Goal: Transaction & Acquisition: Purchase product/service

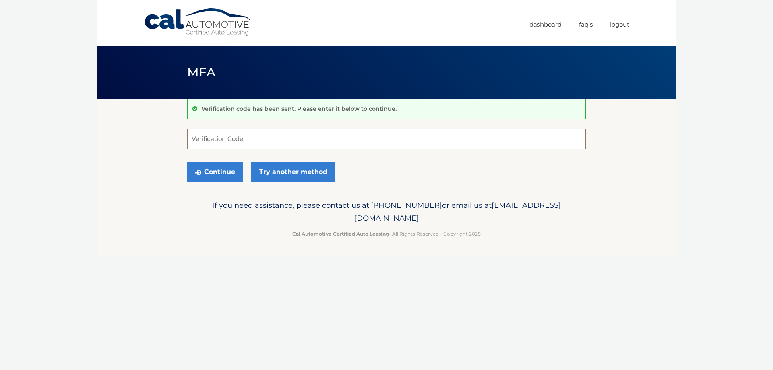
drag, startPoint x: 226, startPoint y: 138, endPoint x: 232, endPoint y: 138, distance: 6.0
click at [229, 138] on input "Verification Code" at bounding box center [386, 139] width 399 height 20
click at [279, 172] on link "Try another method" at bounding box center [293, 172] width 84 height 20
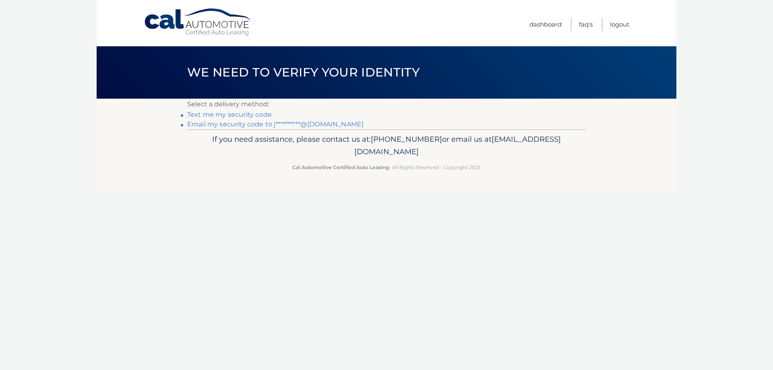
click at [238, 115] on link "Text me my security code" at bounding box center [229, 115] width 85 height 8
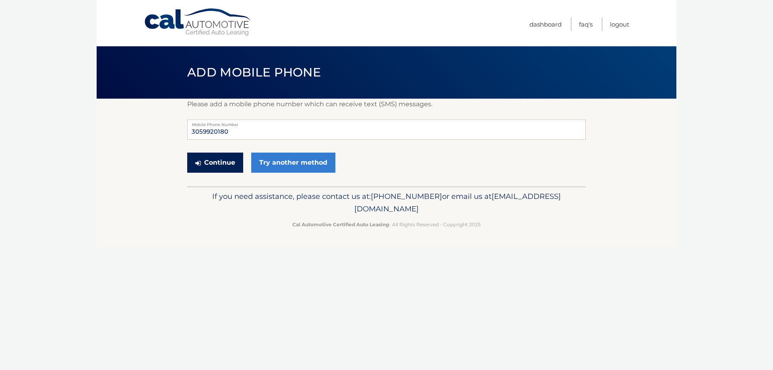
click at [230, 165] on button "Continue" at bounding box center [215, 163] width 56 height 20
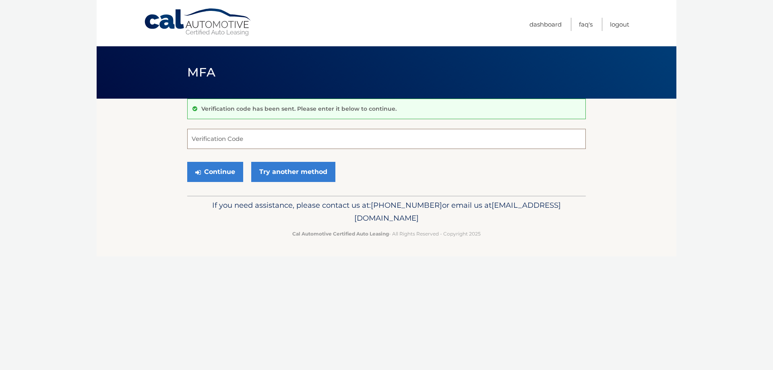
click at [264, 145] on input "Verification Code" at bounding box center [386, 139] width 399 height 20
type input "727540"
click at [218, 175] on button "Continue" at bounding box center [215, 172] width 56 height 20
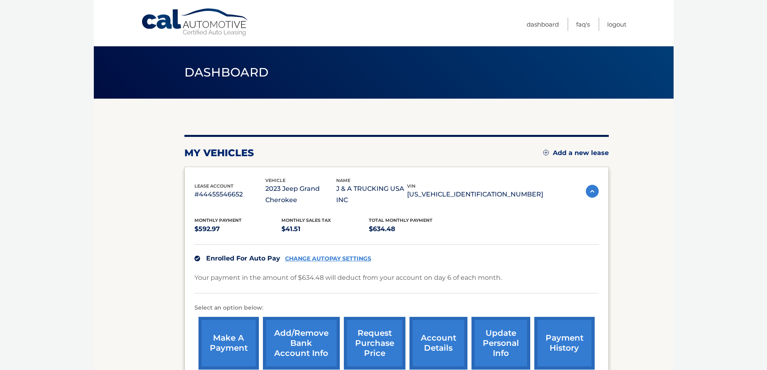
scroll to position [40, 0]
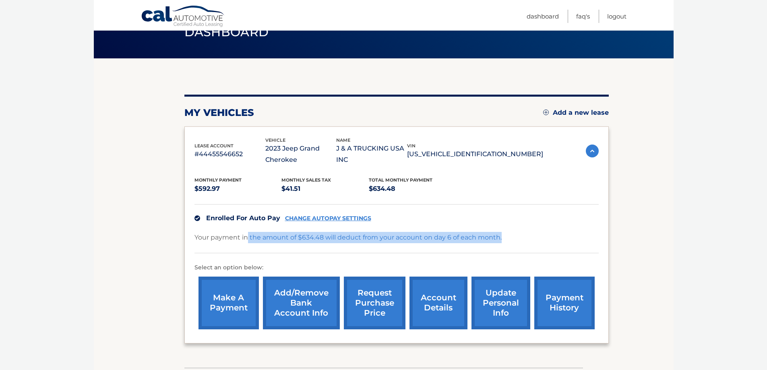
drag, startPoint x: 251, startPoint y: 236, endPoint x: 512, endPoint y: 246, distance: 261.1
click at [512, 246] on div "Your payment in the amount of $634.48 will deduct from your account on day 6 of…" at bounding box center [396, 242] width 404 height 21
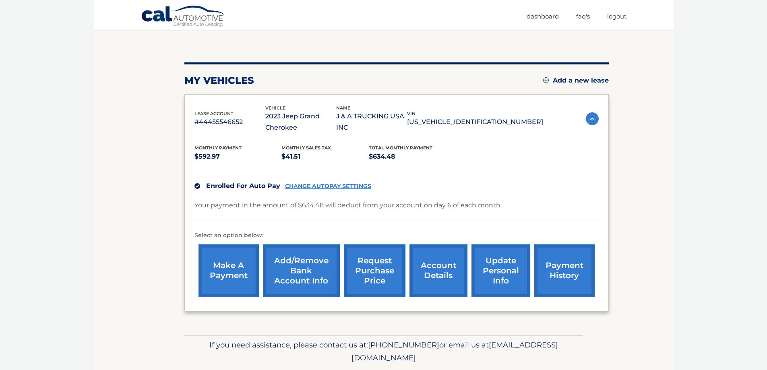
scroll to position [58, 0]
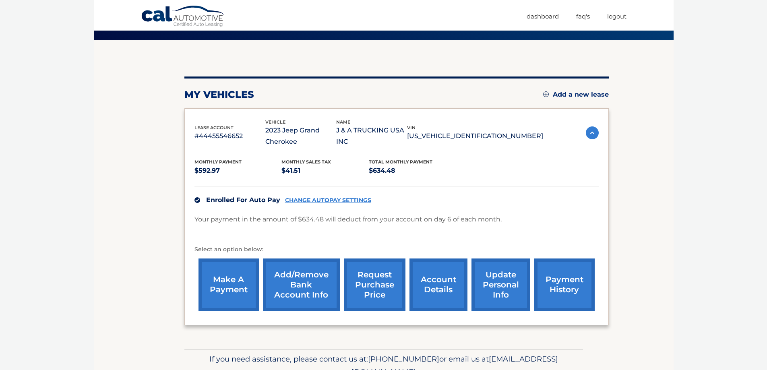
click at [310, 197] on link "CHANGE AUTOPAY SETTINGS" at bounding box center [328, 200] width 86 height 7
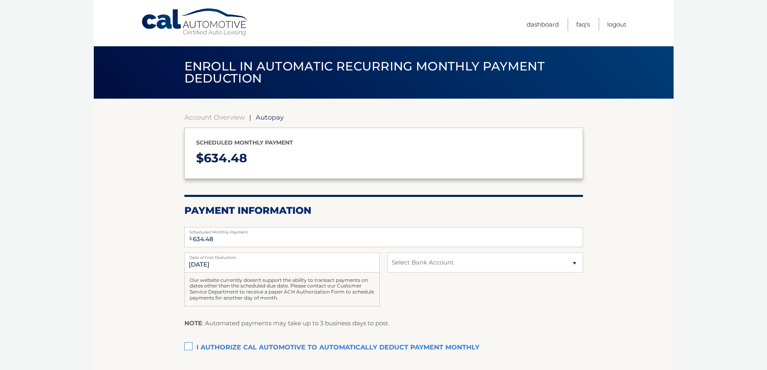
click at [188, 345] on label "I authorize cal automotive to automatically deduct payment monthly This checkbo…" at bounding box center [383, 348] width 399 height 16
click at [0, 0] on input "I authorize cal automotive to automatically deduct payment monthly This checkbo…" at bounding box center [0, 0] width 0 height 0
click at [438, 259] on select "Select Bank Account Checking BANK OF AMERICA, N.A. *****6502 Checking BANK OF A…" at bounding box center [484, 262] width 195 height 20
click at [460, 260] on select "Select Bank Account Checking BANK OF AMERICA, N.A. *****6502 Checking BANK OF A…" at bounding box center [484, 262] width 195 height 20
select select "Y2VmOWE0MTEtYTc0Yi00YzE0LWJkMjItOWM4NjU4ZjU0MDcz"
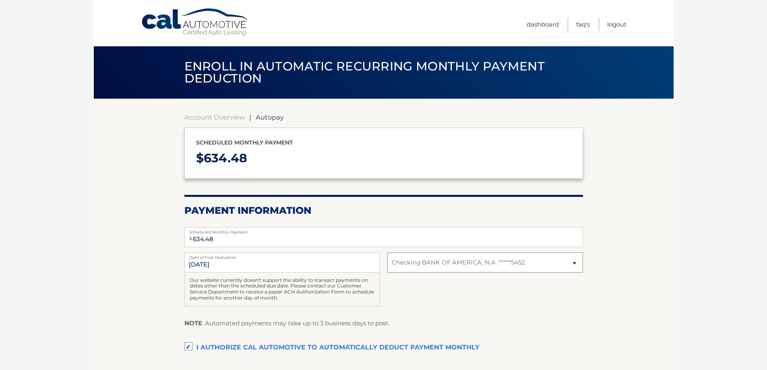
click at [387, 252] on select "Select Bank Account Checking BANK OF AMERICA, N.A. *****6502 Checking BANK OF A…" at bounding box center [484, 262] width 195 height 20
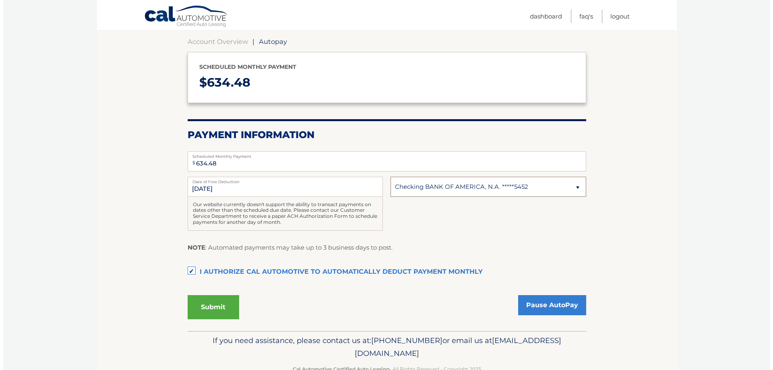
scroll to position [81, 0]
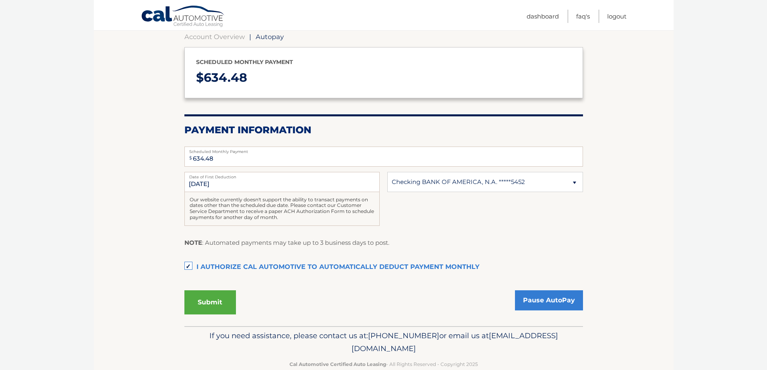
click at [325, 286] on fieldset "$ 634.48 Scheduled Monthly Payment Monthly Deduction cannot exceed amount of 2 …" at bounding box center [383, 233] width 399 height 185
click at [219, 305] on button "Submit" at bounding box center [210, 302] width 52 height 24
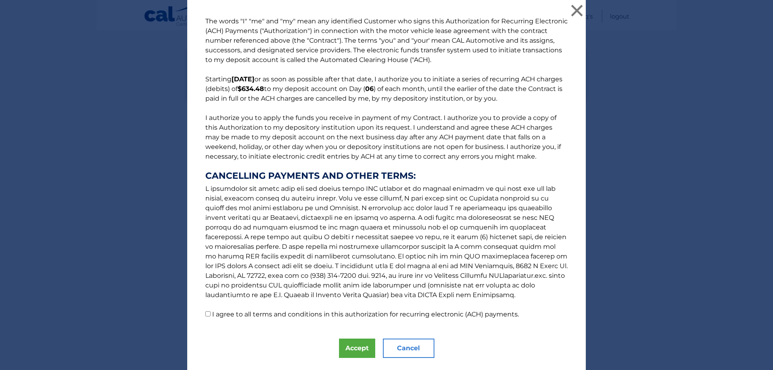
click at [267, 314] on label "I agree to all terms and conditions in this authorization for recurring electro…" at bounding box center [365, 314] width 307 height 8
click at [211, 314] on input "I agree to all terms and conditions in this authorization for recurring electro…" at bounding box center [207, 313] width 5 height 5
checkbox input "true"
click at [360, 352] on button "Accept" at bounding box center [357, 348] width 36 height 19
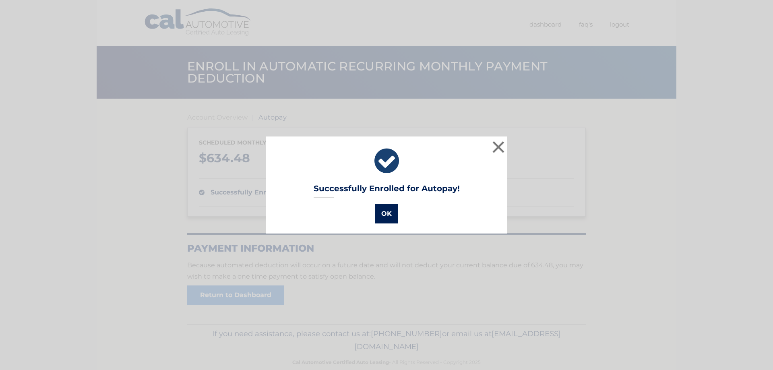
click at [375, 210] on button "OK" at bounding box center [386, 213] width 23 height 19
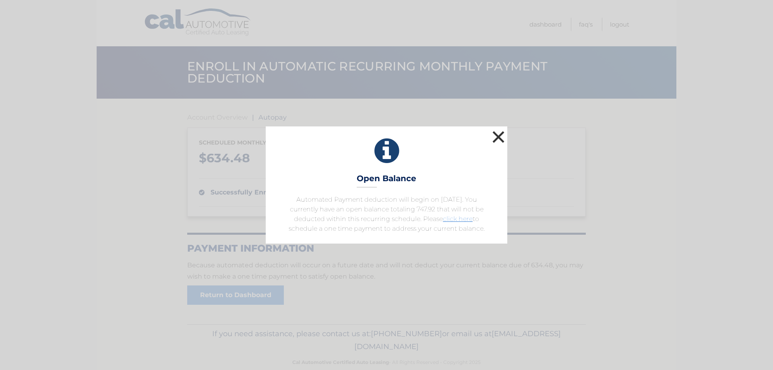
click at [491, 132] on button "×" at bounding box center [498, 137] width 16 height 16
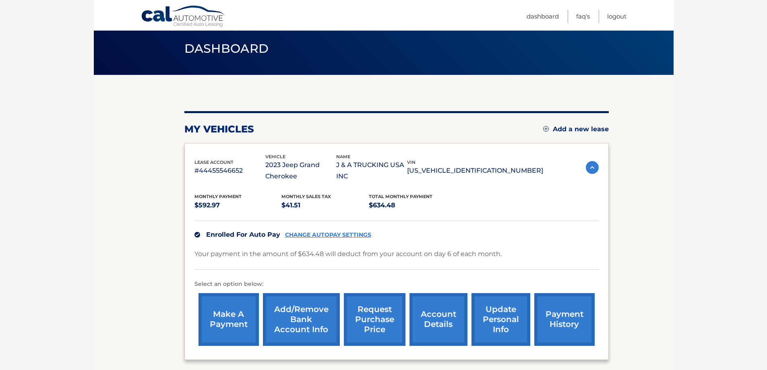
scroll to position [40, 0]
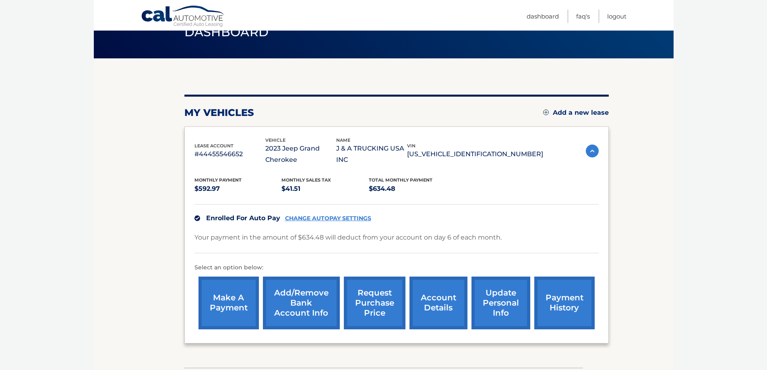
click at [438, 298] on link "account details" at bounding box center [438, 303] width 58 height 53
click at [567, 300] on link "payment history" at bounding box center [564, 303] width 60 height 53
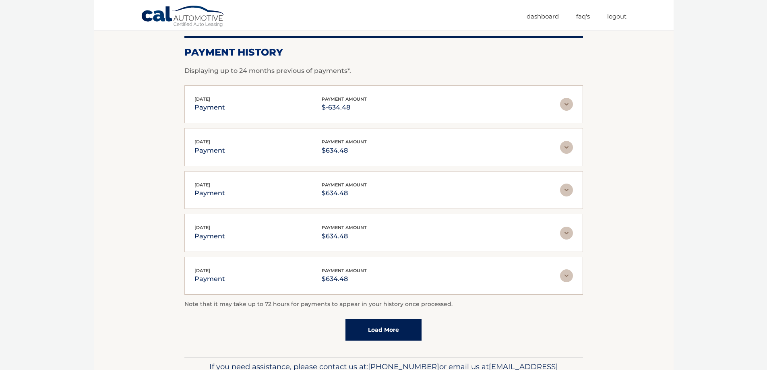
scroll to position [121, 0]
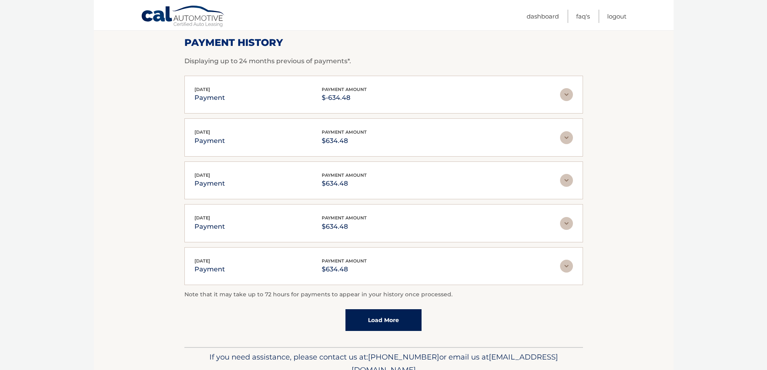
click at [569, 95] on img at bounding box center [566, 94] width 13 height 13
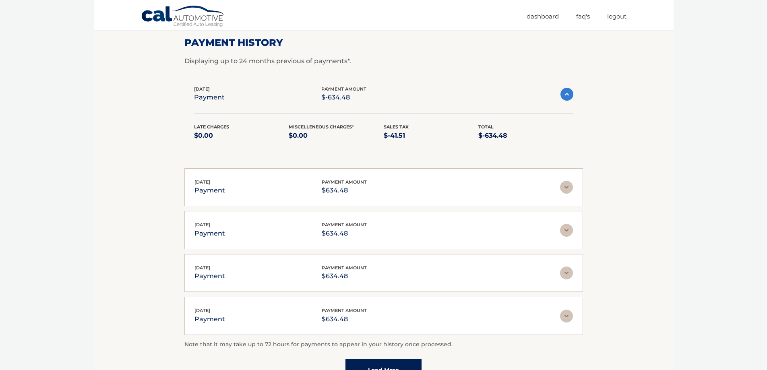
click at [572, 188] on img at bounding box center [566, 187] width 13 height 13
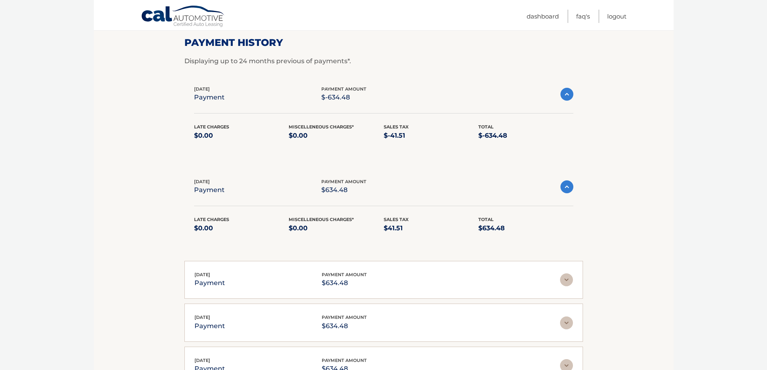
click at [576, 194] on div "[DATE] payment payment amount $634.48 Late Charges $0.00 Miscelleneous Charges*…" at bounding box center [383, 210] width 399 height 85
click at [570, 188] on img at bounding box center [566, 186] width 13 height 13
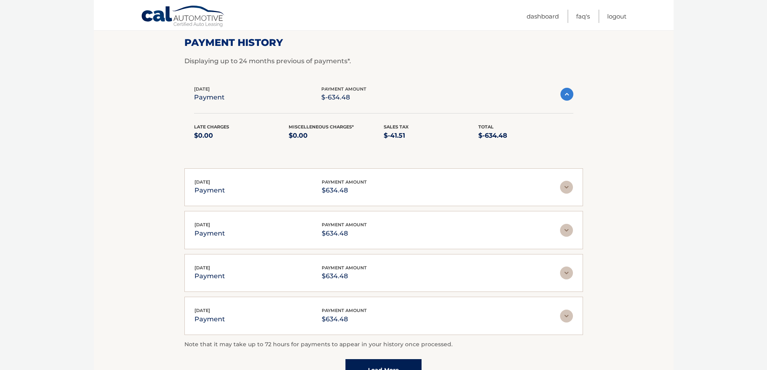
click at [568, 96] on img at bounding box center [566, 94] width 13 height 13
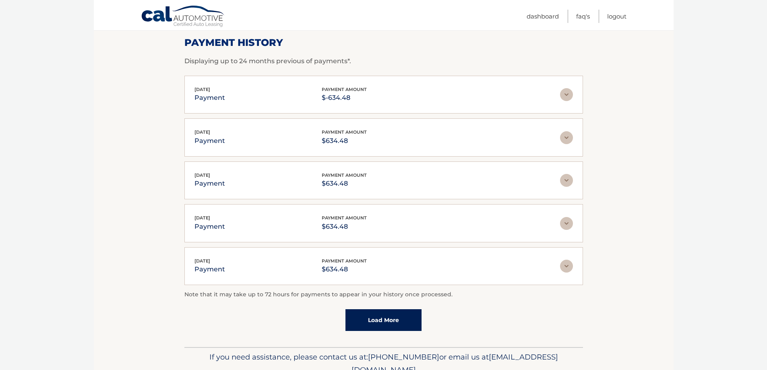
click at [568, 178] on img at bounding box center [566, 180] width 13 height 13
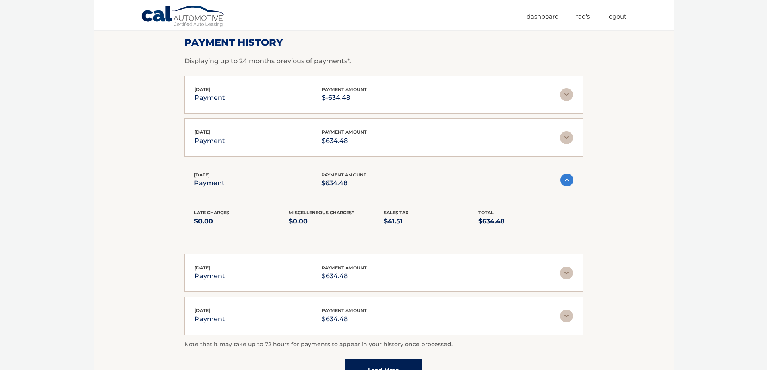
click at [568, 178] on img at bounding box center [566, 180] width 13 height 13
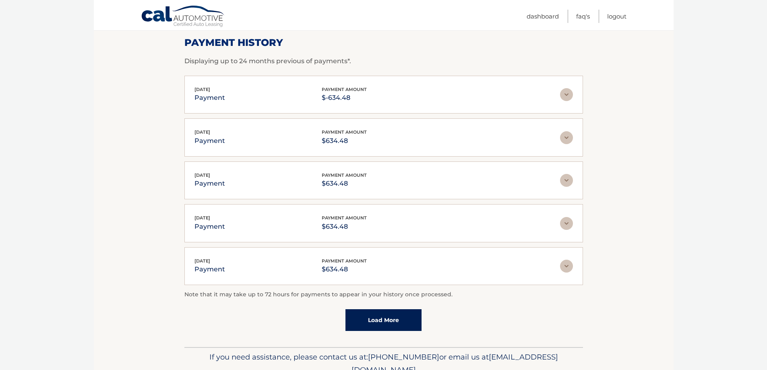
click at [401, 322] on link "Load More" at bounding box center [383, 320] width 76 height 22
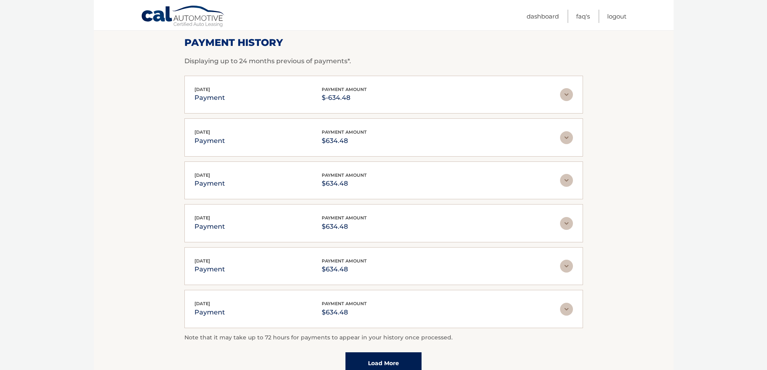
click at [570, 264] on img at bounding box center [566, 266] width 13 height 13
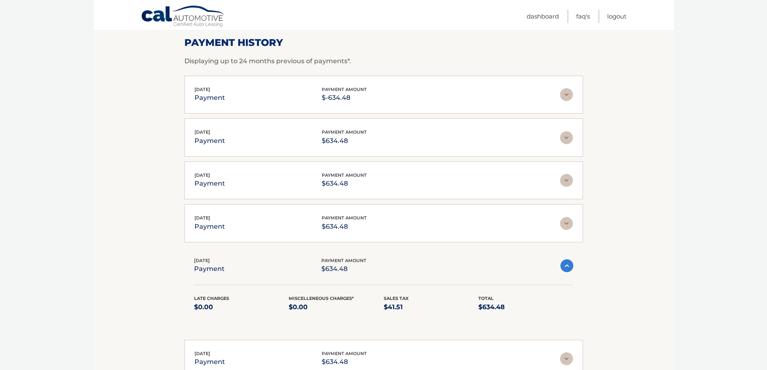
click at [570, 264] on img at bounding box center [566, 265] width 13 height 13
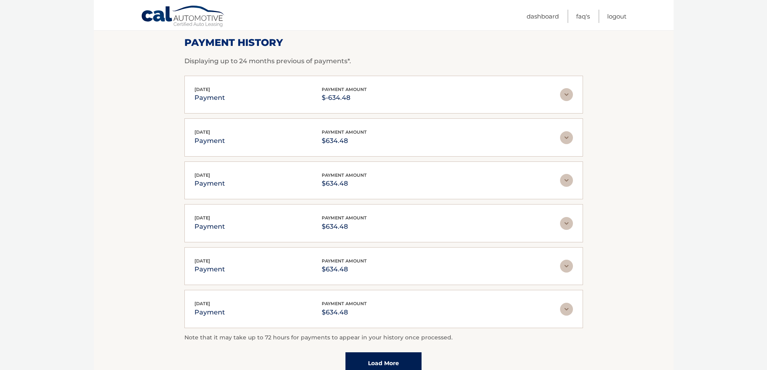
click at [567, 223] on img at bounding box center [566, 223] width 13 height 13
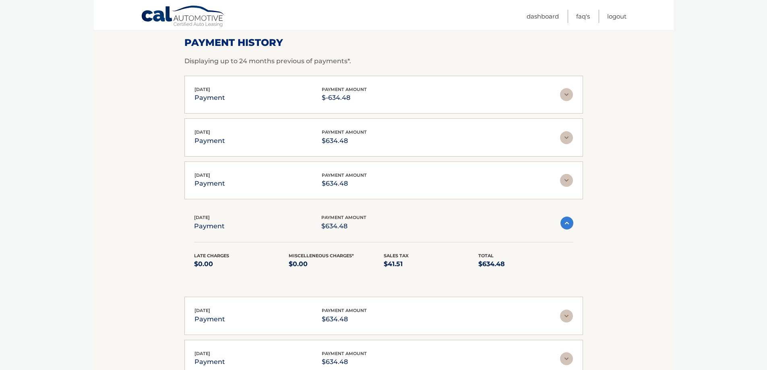
click at [567, 223] on img at bounding box center [566, 223] width 13 height 13
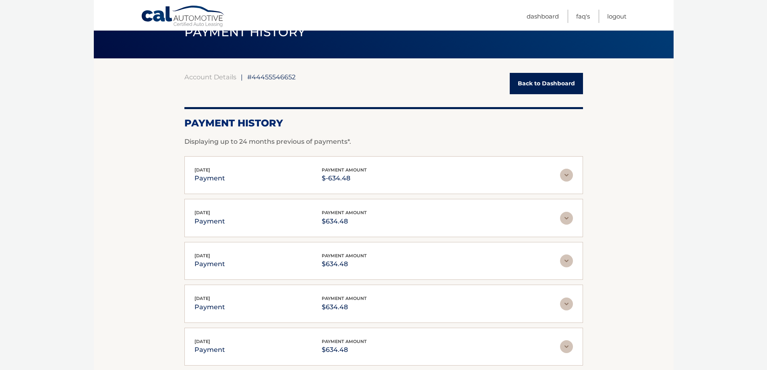
scroll to position [0, 0]
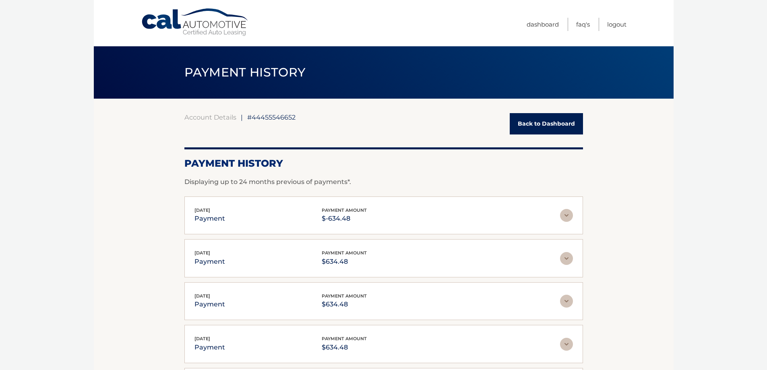
click at [558, 130] on link "Back to Dashboard" at bounding box center [546, 123] width 73 height 21
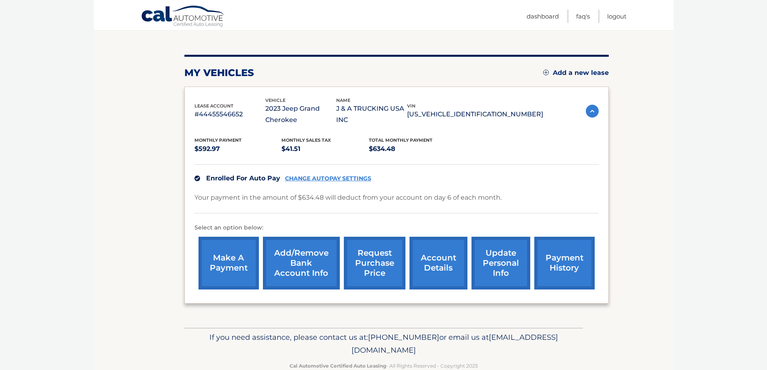
scroll to position [81, 0]
click at [450, 260] on link "account details" at bounding box center [438, 262] width 58 height 53
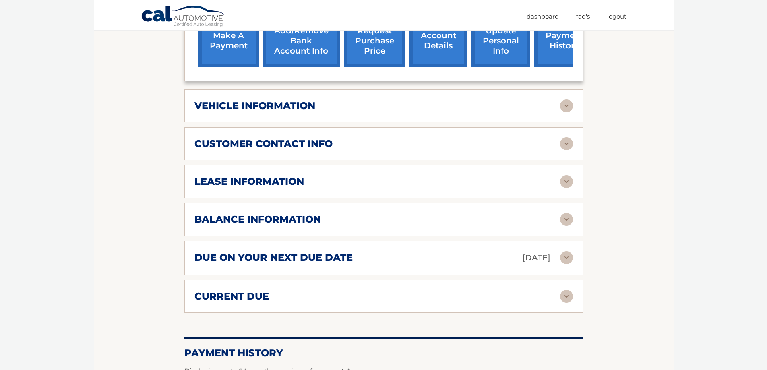
scroll to position [362, 0]
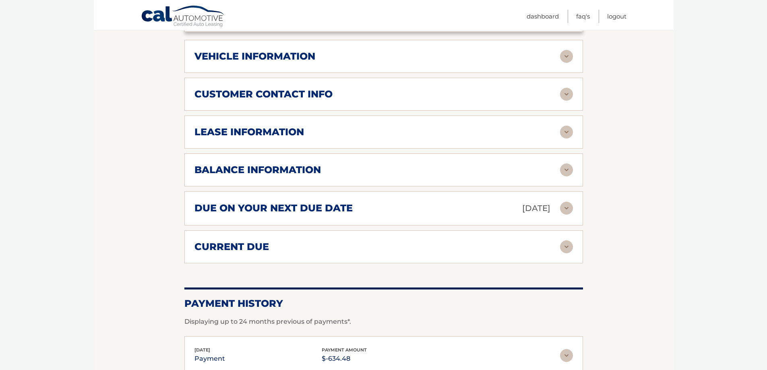
click at [562, 172] on img at bounding box center [566, 169] width 13 height 13
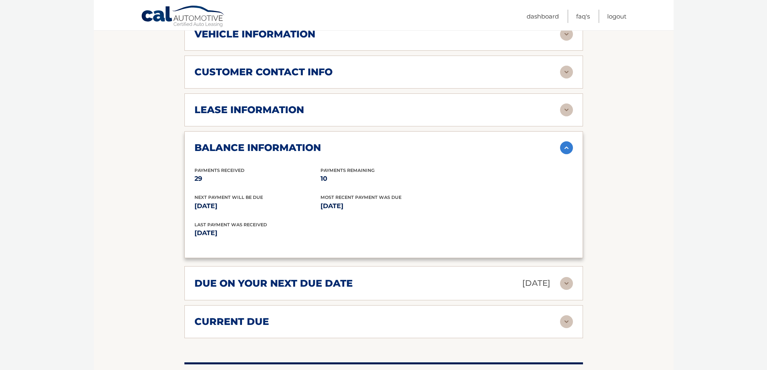
scroll to position [403, 0]
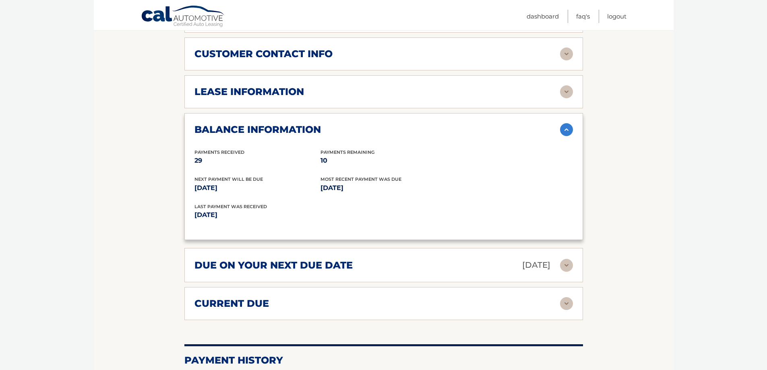
drag, startPoint x: 196, startPoint y: 187, endPoint x: 252, endPoint y: 188, distance: 56.4
click at [252, 188] on p "[DATE]" at bounding box center [257, 187] width 126 height 11
drag, startPoint x: 241, startPoint y: 215, endPoint x: 258, endPoint y: 219, distance: 17.3
click at [258, 219] on p "[DATE]" at bounding box center [288, 214] width 189 height 11
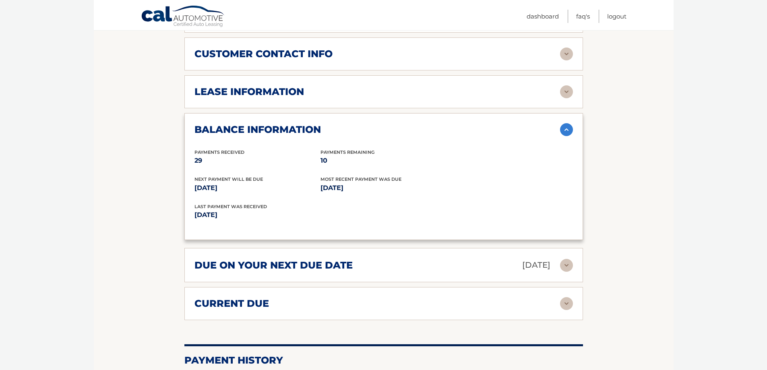
click at [257, 219] on p "[DATE]" at bounding box center [288, 214] width 189 height 11
click at [248, 216] on p "[DATE]" at bounding box center [288, 214] width 189 height 11
click at [244, 213] on p "[DATE]" at bounding box center [288, 214] width 189 height 11
drag, startPoint x: 256, startPoint y: 206, endPoint x: 289, endPoint y: 207, distance: 33.1
click at [289, 207] on div "Last Payment was received [DATE]" at bounding box center [288, 212] width 189 height 18
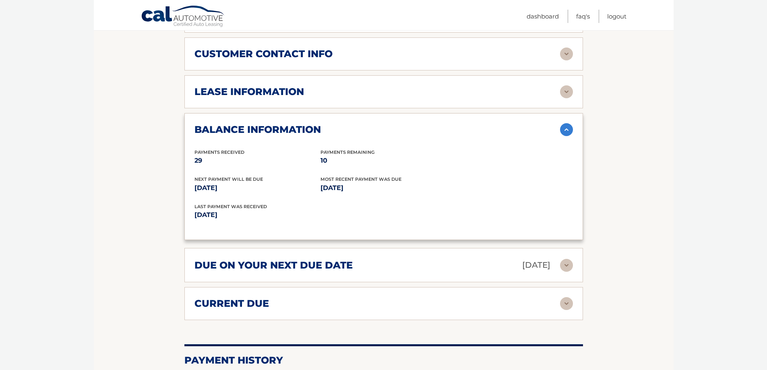
click at [345, 212] on p "[DATE]" at bounding box center [288, 214] width 189 height 11
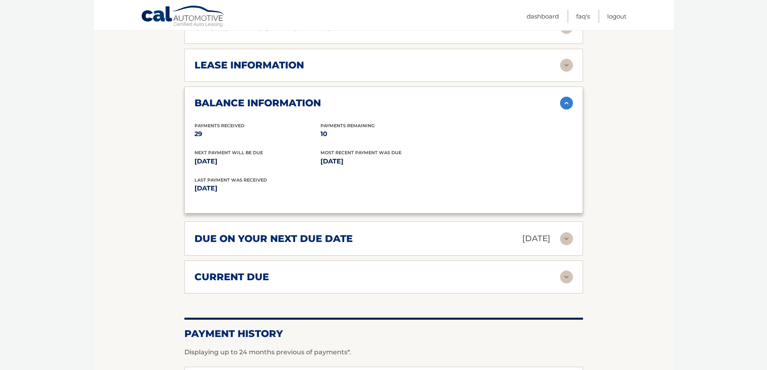
scroll to position [443, 0]
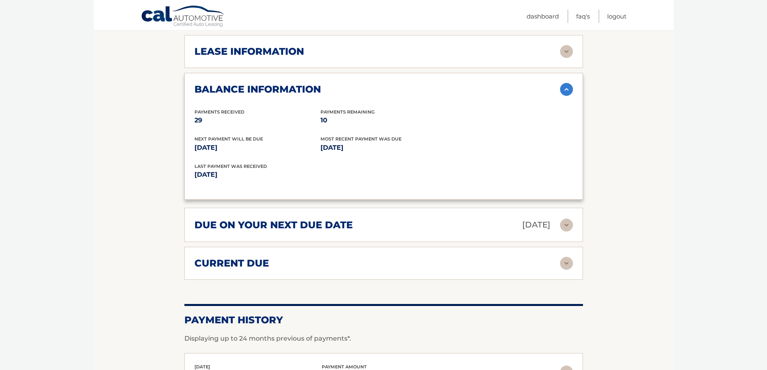
click at [569, 223] on img at bounding box center [566, 225] width 13 height 13
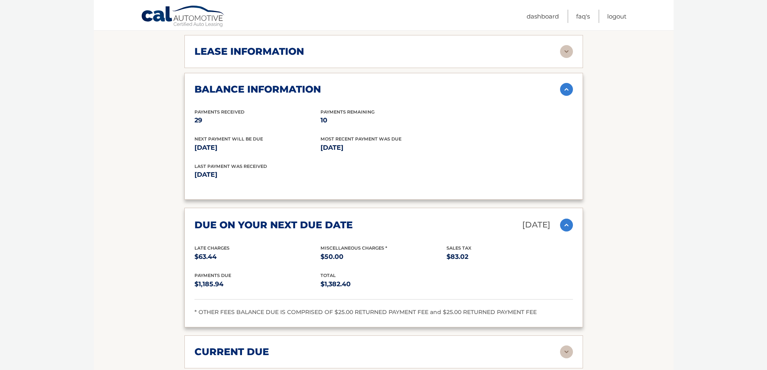
drag, startPoint x: 337, startPoint y: 311, endPoint x: 558, endPoint y: 311, distance: 221.0
click at [558, 311] on div "* OTHER FEES BALANCE DUE IS COMPRISED OF $25.00 RETURNED PAYMENT FEE and $25.00…" at bounding box center [383, 313] width 378 height 10
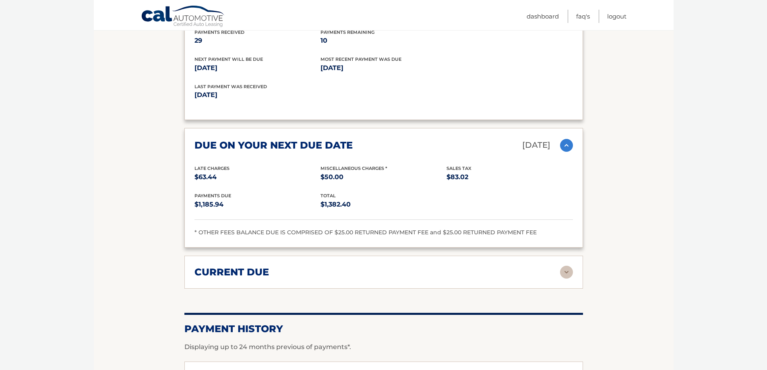
scroll to position [523, 0]
click at [339, 277] on div "current due" at bounding box center [377, 271] width 366 height 12
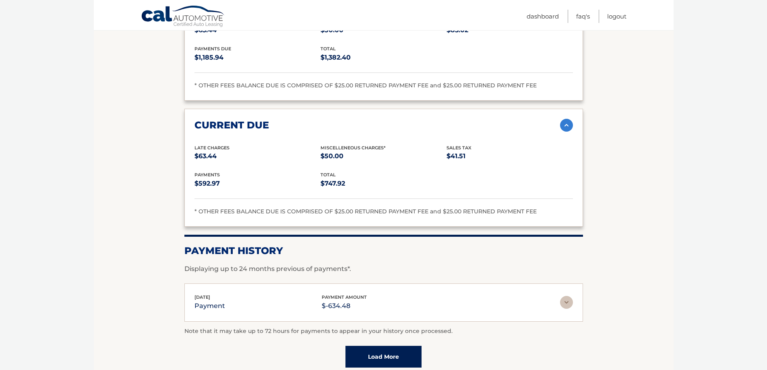
scroll to position [684, 0]
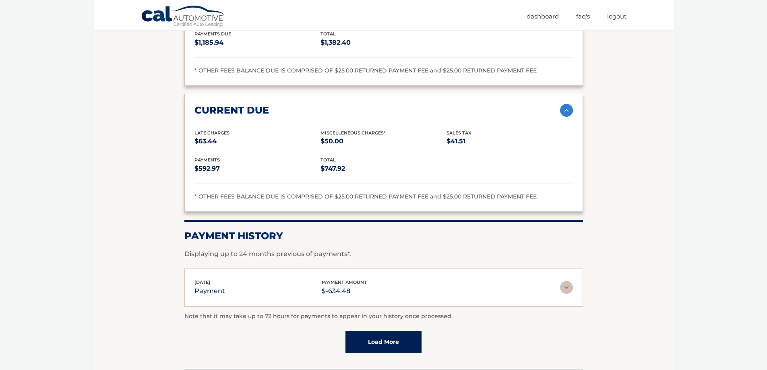
click at [366, 292] on div "Aug 06, 2025 payment payment amount $-634.48" at bounding box center [377, 288] width 366 height 18
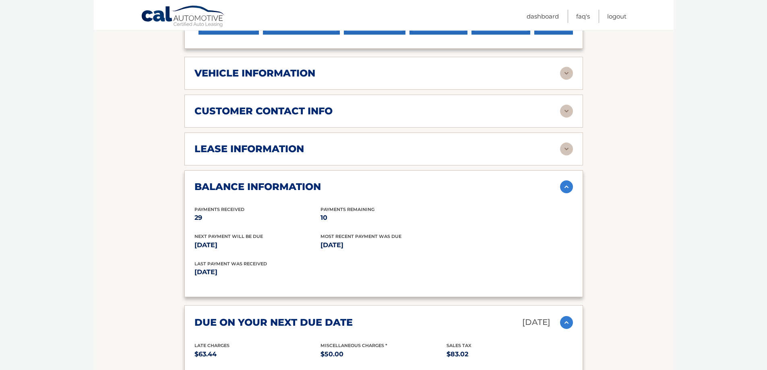
scroll to position [282, 0]
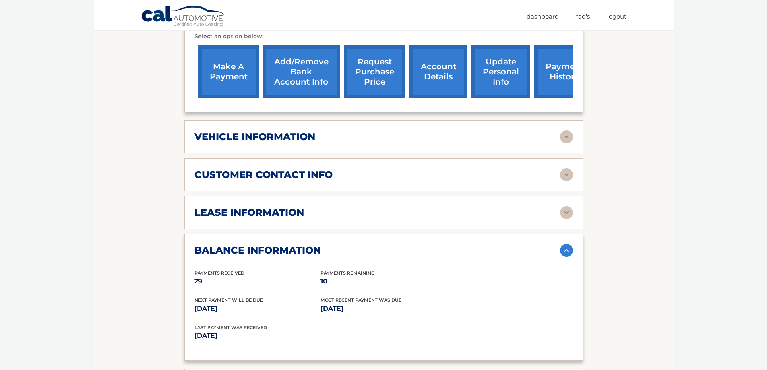
click at [564, 250] on img at bounding box center [566, 250] width 13 height 13
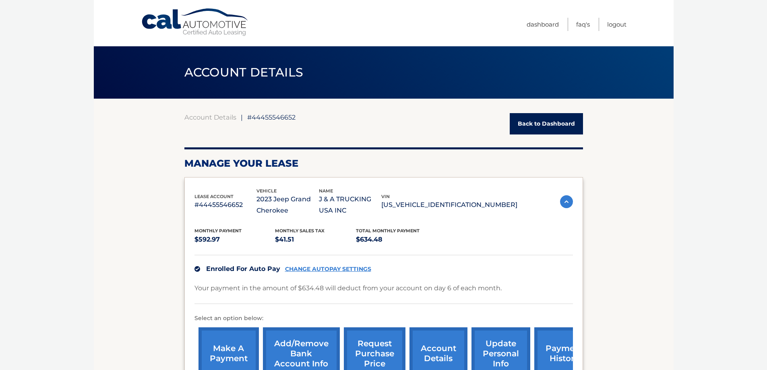
scroll to position [81, 0]
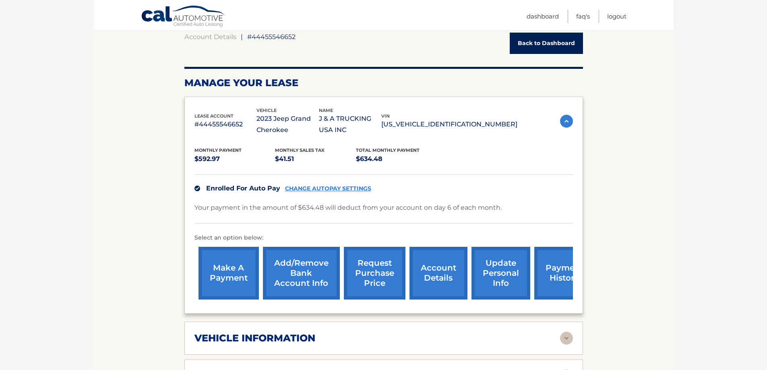
click at [232, 269] on link "make a payment" at bounding box center [228, 273] width 60 height 53
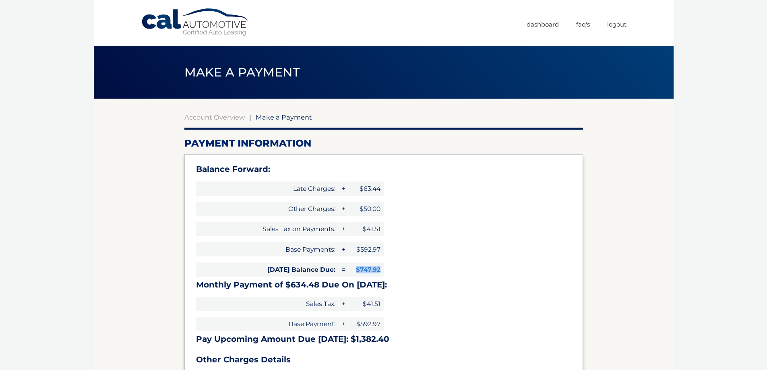
drag, startPoint x: 355, startPoint y: 268, endPoint x: 399, endPoint y: 274, distance: 44.4
click at [399, 274] on div "Balance Forward: Late Charges: + $63.44 Other Charges: + $50.00 Sales Tax on Pa…" at bounding box center [383, 280] width 399 height 252
click at [426, 271] on div "Balance Forward: Late Charges: + $63.44 Other Charges: + $50.00 Sales Tax on Pa…" at bounding box center [383, 280] width 399 height 252
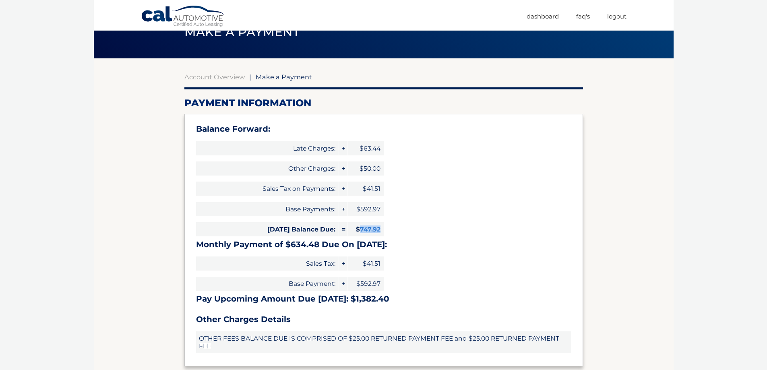
drag, startPoint x: 359, startPoint y: 228, endPoint x: 382, endPoint y: 227, distance: 22.6
click at [382, 227] on span "$747.92" at bounding box center [365, 229] width 36 height 14
click at [413, 229] on div "Balance Forward: Late Charges: + $63.44 Other Charges: + $50.00 Sales Tax on Pa…" at bounding box center [383, 240] width 399 height 252
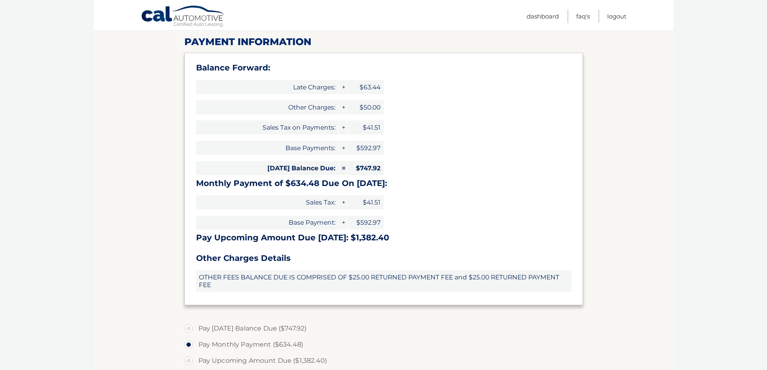
scroll to position [121, 0]
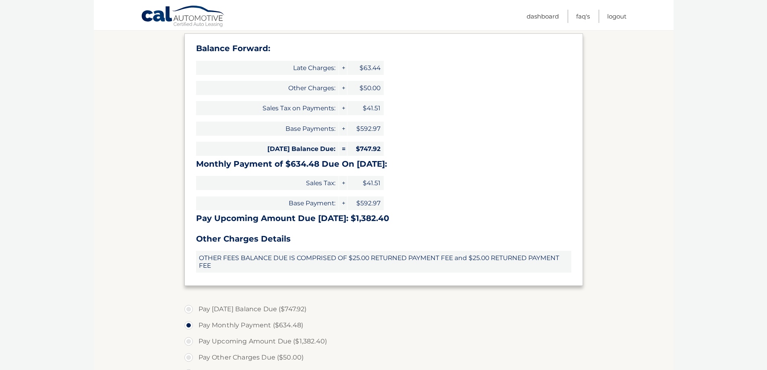
click at [252, 310] on label "Pay Today's Balance Due ($747.92)" at bounding box center [383, 309] width 399 height 16
click at [196, 310] on input "Pay Today's Balance Due ($747.92)" at bounding box center [192, 307] width 8 height 13
radio input "true"
type input "747.92"
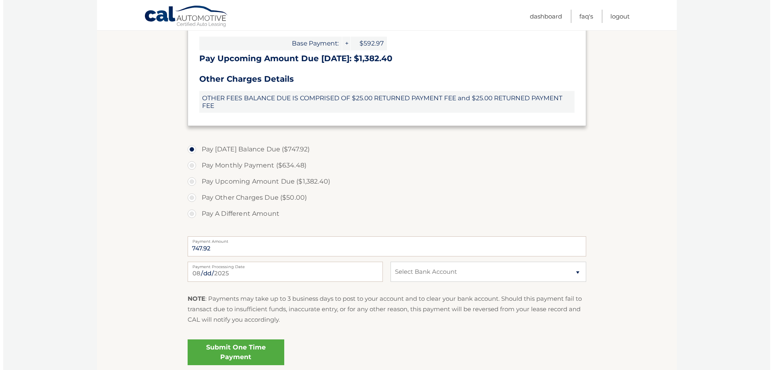
scroll to position [282, 0]
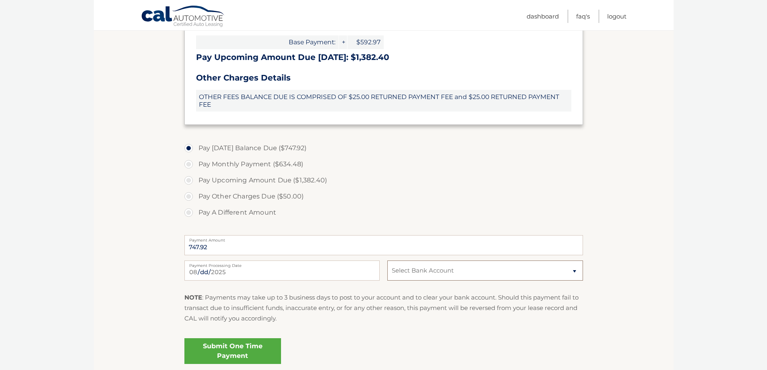
click at [434, 279] on select "Select Bank Account Checking BANK OF AMERICA, N.A. *****6502 Checking BANK OF A…" at bounding box center [484, 270] width 195 height 20
select select "Y2VmOWE0MTEtYTc0Yi00YzE0LWJkMjItOWM4NjU4ZjU0MDcz"
click at [387, 260] on select "Select Bank Account Checking BANK OF AMERICA, N.A. *****6502 Checking BANK OF A…" at bounding box center [484, 270] width 195 height 20
click at [222, 352] on link "Submit One Time Payment" at bounding box center [232, 351] width 97 height 26
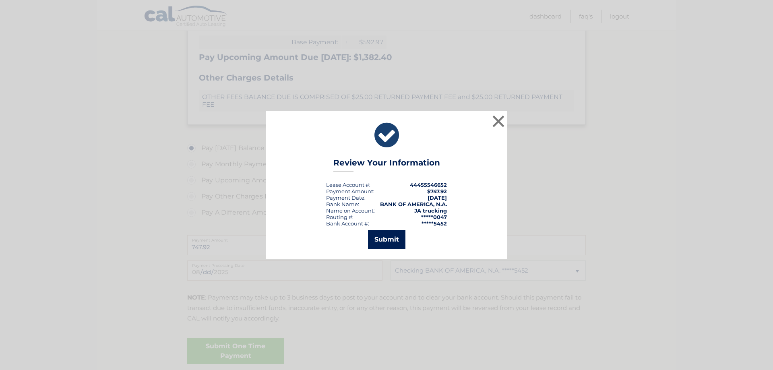
click at [395, 234] on button "Submit" at bounding box center [386, 239] width 37 height 19
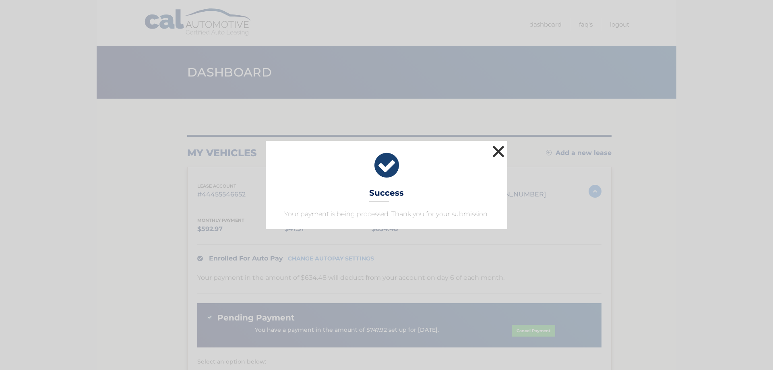
click at [502, 151] on button "×" at bounding box center [498, 151] width 16 height 16
